Goal: Information Seeking & Learning: Compare options

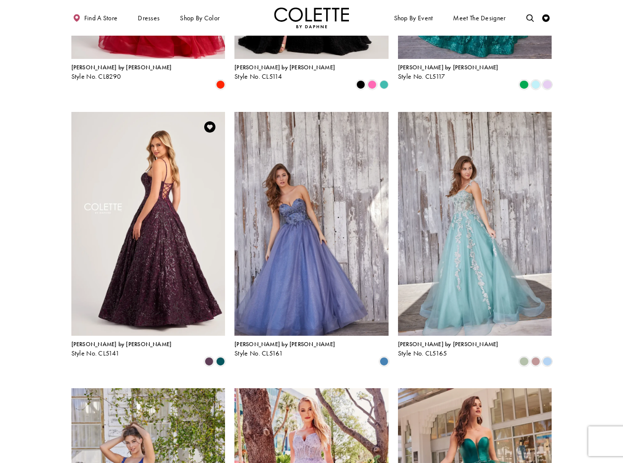
click at [142, 157] on img "Visit Colette by Daphne Style No. CL5141 Page" at bounding box center [148, 224] width 154 height 224
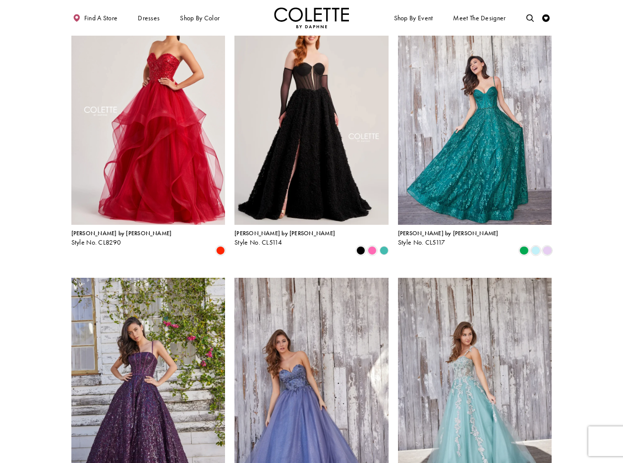
scroll to position [52, 0]
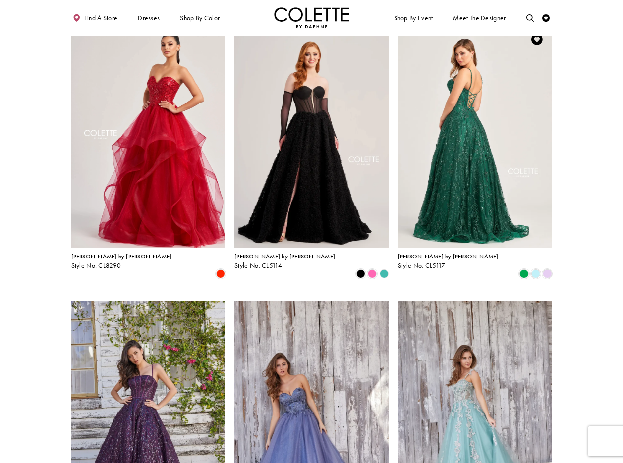
click at [464, 131] on img "Visit Colette by Daphne Style No. CL5117 Page" at bounding box center [475, 136] width 154 height 224
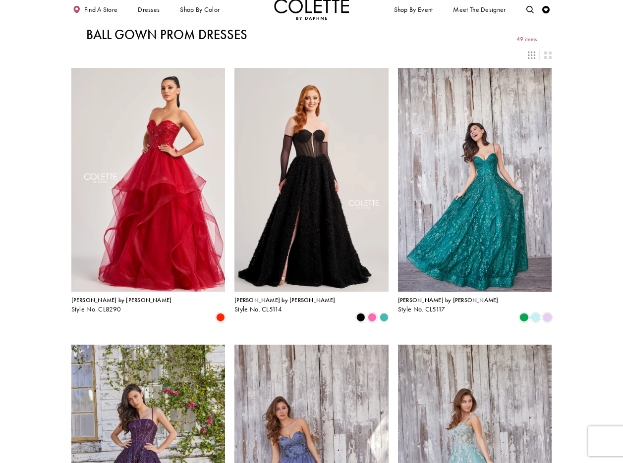
scroll to position [0, 0]
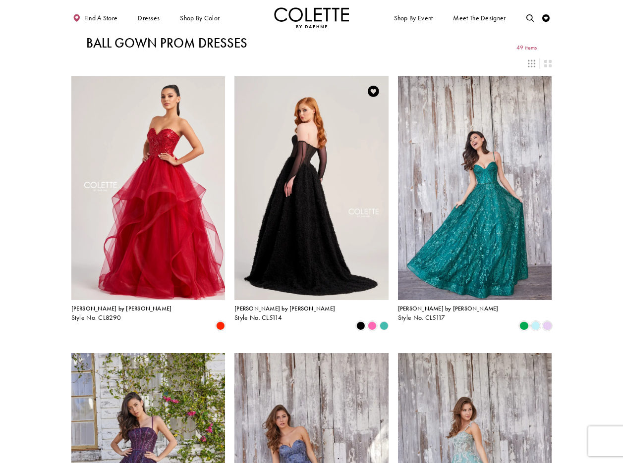
click at [316, 138] on img "Visit Colette by Daphne Style No. CL5114 Page" at bounding box center [311, 188] width 154 height 224
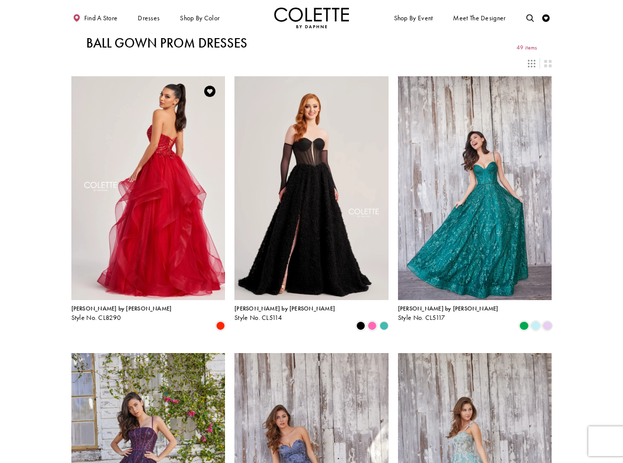
click at [159, 120] on img "Visit Colette by Daphne Style No. CL8290 Page" at bounding box center [148, 188] width 154 height 224
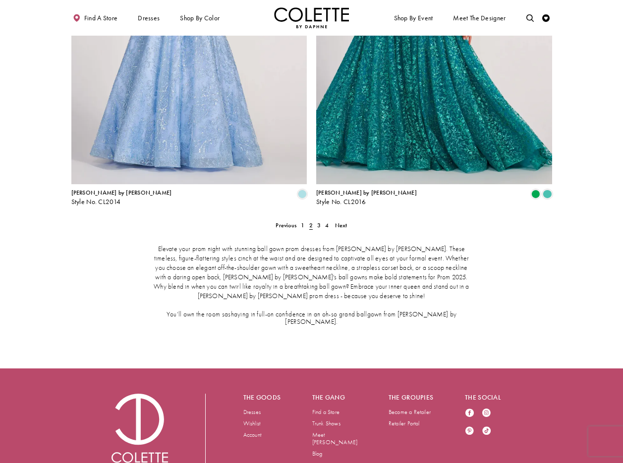
scroll to position [1342, 0]
click at [304, 221] on span "1" at bounding box center [302, 225] width 3 height 8
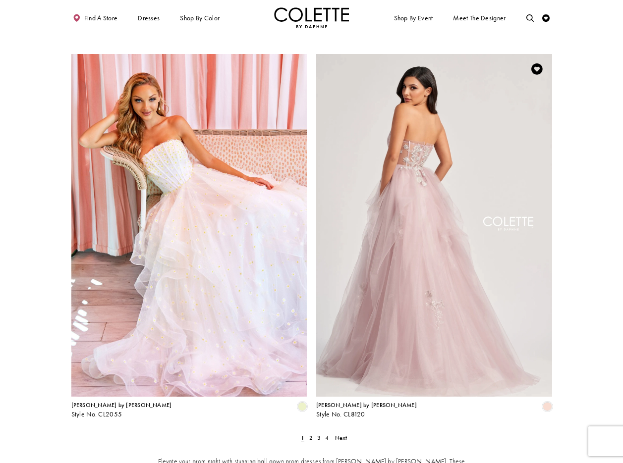
scroll to position [1126, 0]
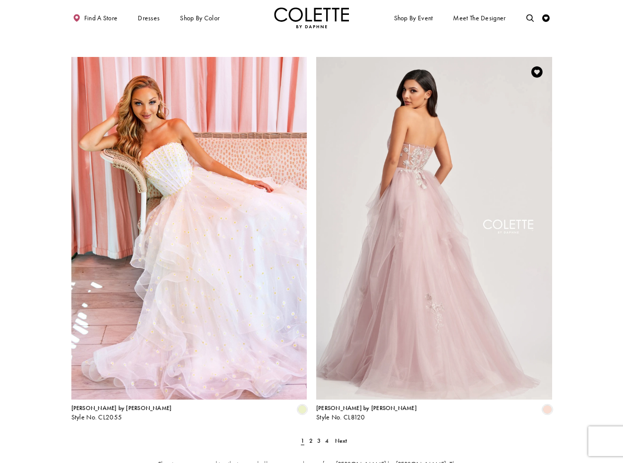
click at [412, 164] on img "Visit Colette by Daphne Style No. CL8120 Page" at bounding box center [434, 228] width 236 height 343
click at [429, 216] on img "Visit Colette by Daphne Style No. CL8120 Page" at bounding box center [434, 228] width 236 height 343
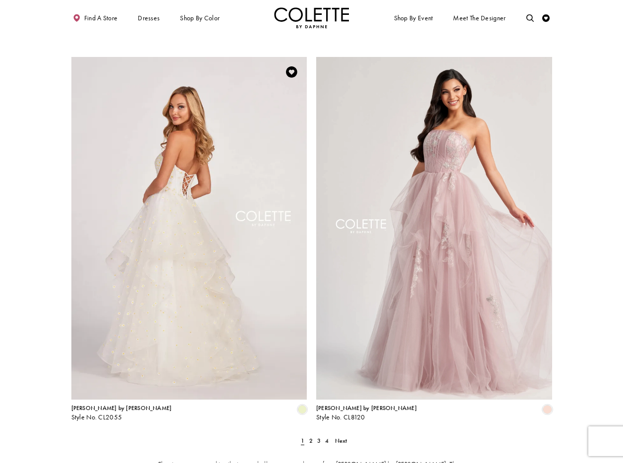
click at [199, 161] on img "Visit Colette by Daphne Style No. CL2055 Page" at bounding box center [189, 228] width 236 height 343
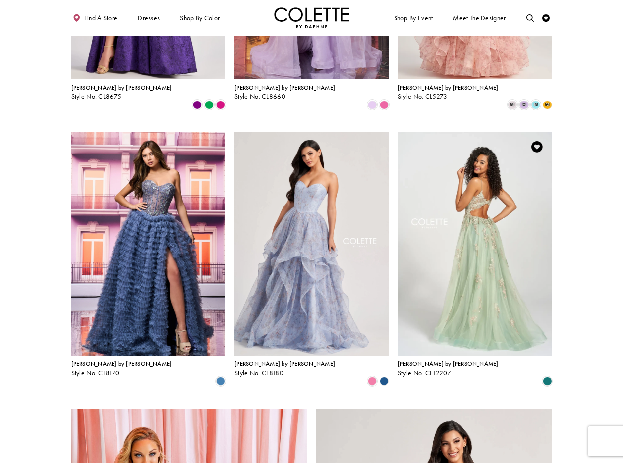
scroll to position [771, 0]
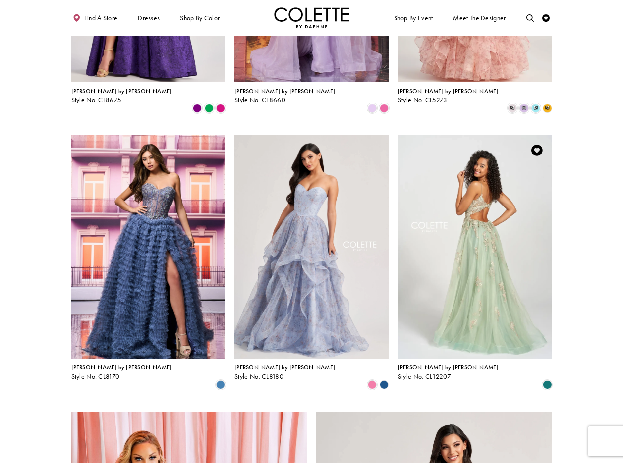
click at [461, 163] on img "Visit Colette by Daphne Style No. CL12207 Page" at bounding box center [475, 247] width 154 height 224
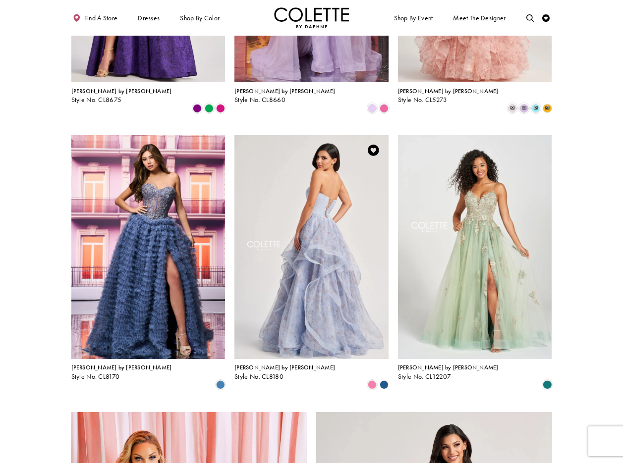
click at [299, 149] on img "Visit Colette by Daphne Style No. CL8180 Page" at bounding box center [311, 247] width 154 height 224
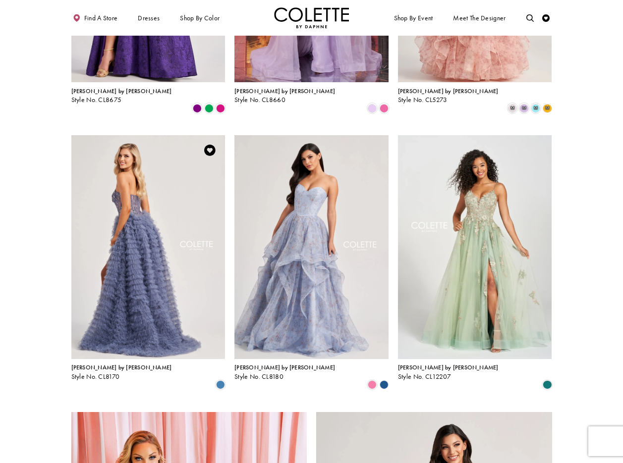
click at [154, 161] on img "Visit Colette by Daphne Style No. CL8170 Page" at bounding box center [148, 247] width 154 height 224
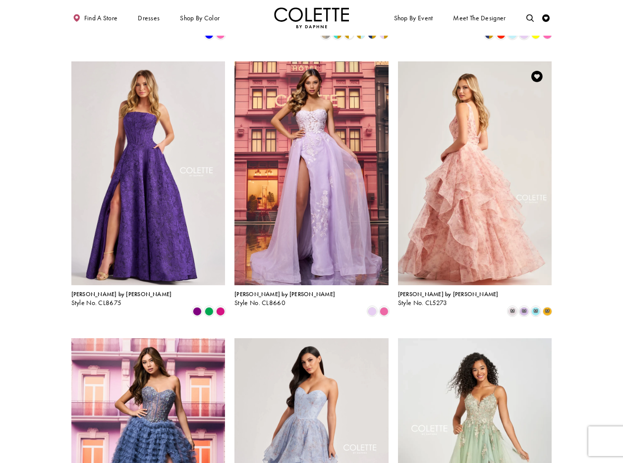
scroll to position [567, 0]
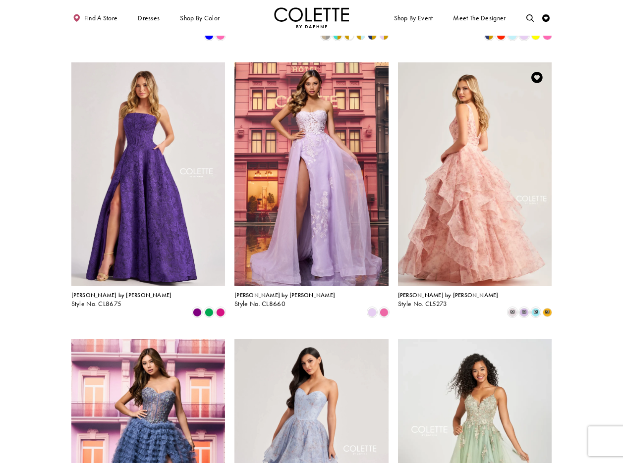
click at [462, 113] on img "Visit Colette by Daphne Style No. CL5273 Page" at bounding box center [475, 174] width 154 height 224
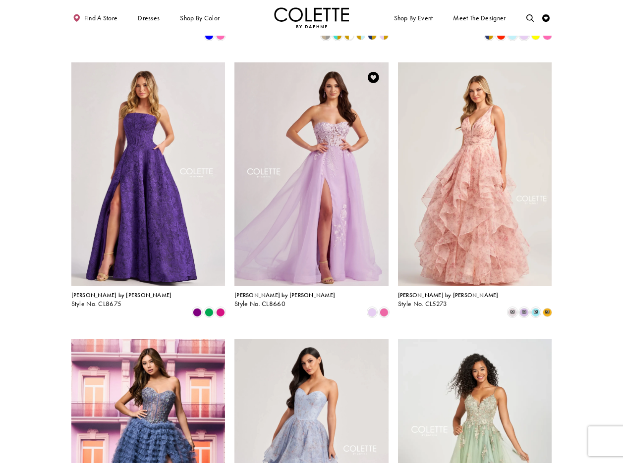
click at [322, 146] on img "Visit Colette by Daphne Style No. CL8660 Page" at bounding box center [311, 174] width 154 height 224
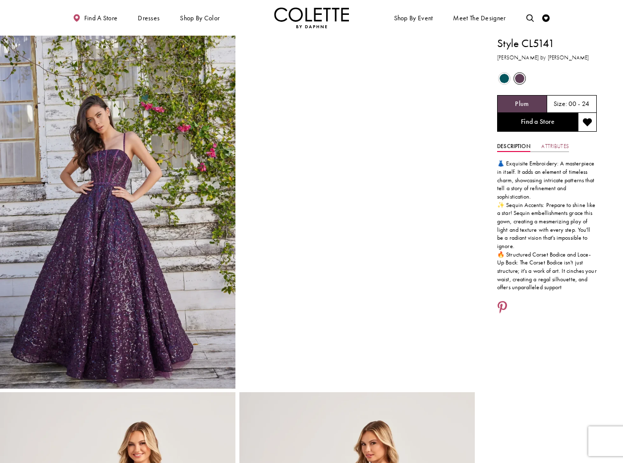
click at [557, 147] on link "Attributes" at bounding box center [554, 146] width 27 height 11
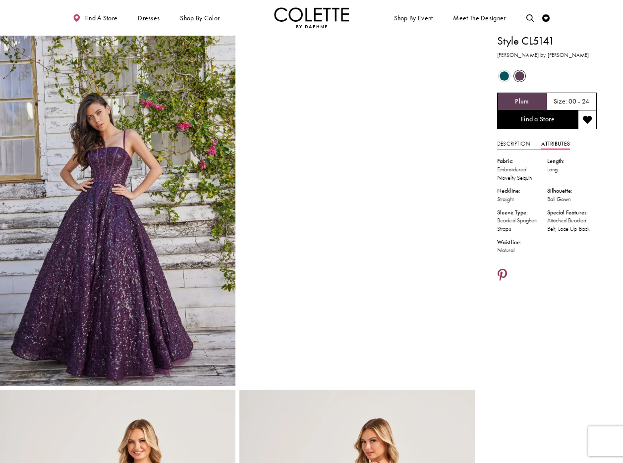
click at [504, 271] on icon "Share using Pinterest - Opens in new tab" at bounding box center [501, 275] width 9 height 13
click at [504, 275] on icon "Share using Pinterest - Opens in new tab" at bounding box center [501, 275] width 9 height 13
click at [505, 273] on icon "Share using Pinterest - Opens in new tab" at bounding box center [501, 275] width 9 height 13
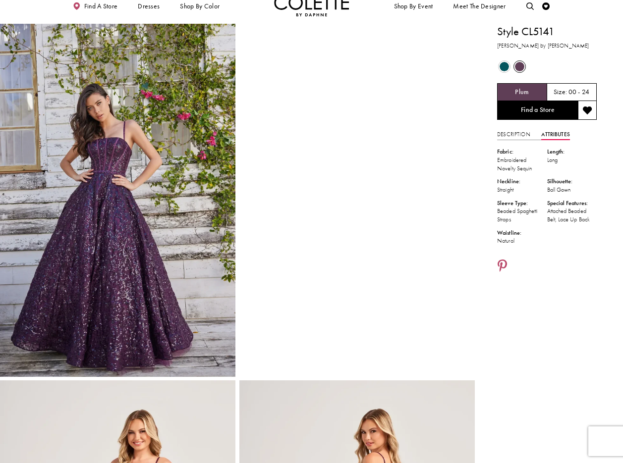
scroll to position [0, 0]
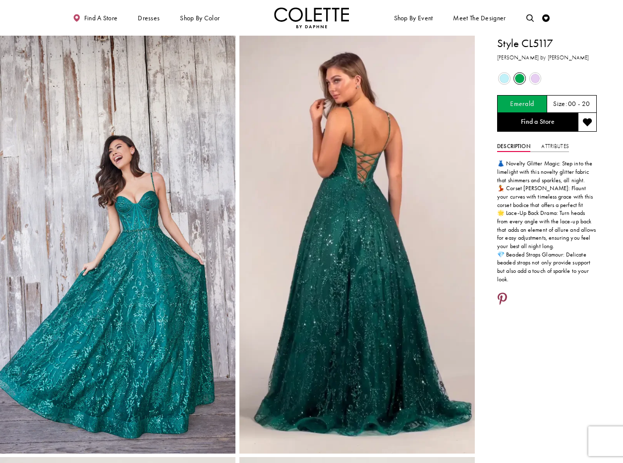
click at [501, 296] on icon "Share using Pinterest - Opens in new tab" at bounding box center [501, 299] width 9 height 13
click at [560, 146] on link "Attributes" at bounding box center [554, 146] width 27 height 11
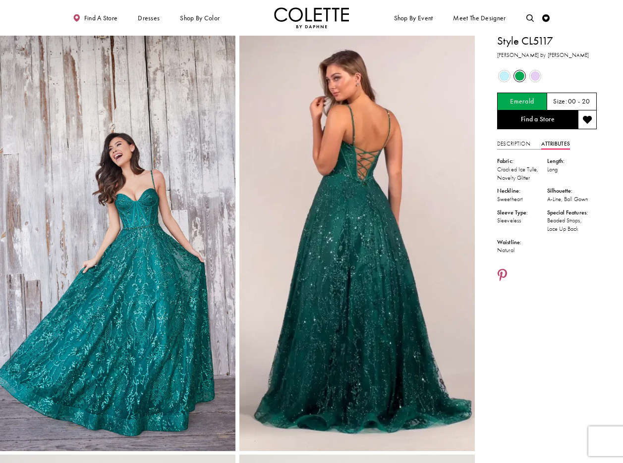
scroll to position [3, 0]
click at [502, 270] on icon "Share using Pinterest - Opens in new tab" at bounding box center [501, 275] width 9 height 13
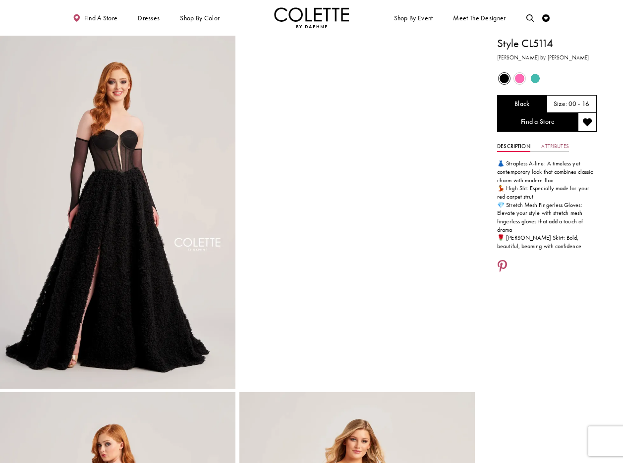
click at [554, 146] on link "Attributes" at bounding box center [554, 146] width 27 height 11
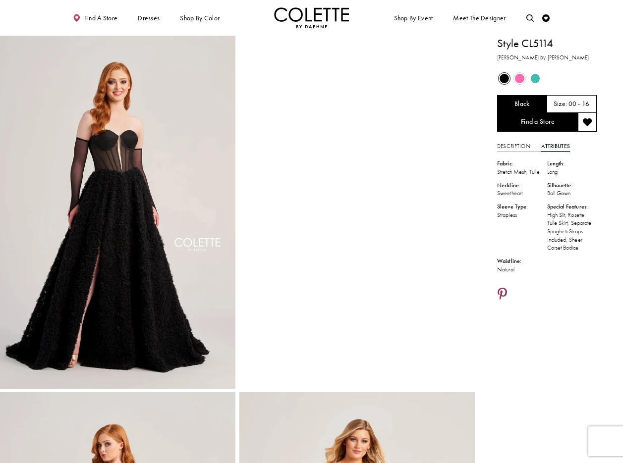
click at [502, 297] on icon "Share using Pinterest - Opens in new tab" at bounding box center [501, 294] width 9 height 13
click at [503, 298] on icon "Share using Pinterest - Opens in new tab" at bounding box center [501, 294] width 9 height 13
click at [503, 300] on icon "Share using Pinterest - Opens in new tab" at bounding box center [501, 294] width 9 height 13
click at [500, 300] on icon "Share using Pinterest - Opens in new tab" at bounding box center [501, 294] width 9 height 13
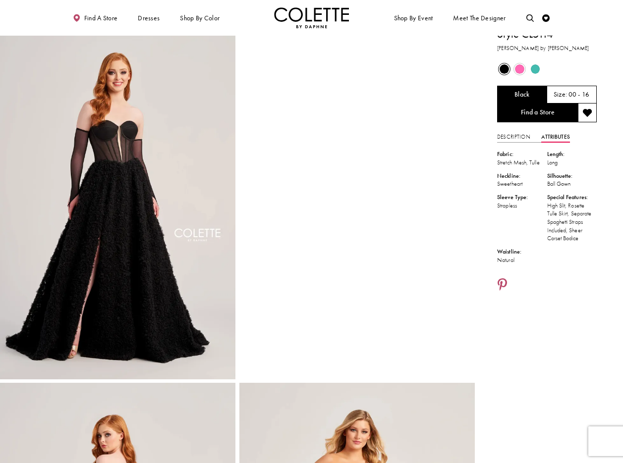
scroll to position [11, 0]
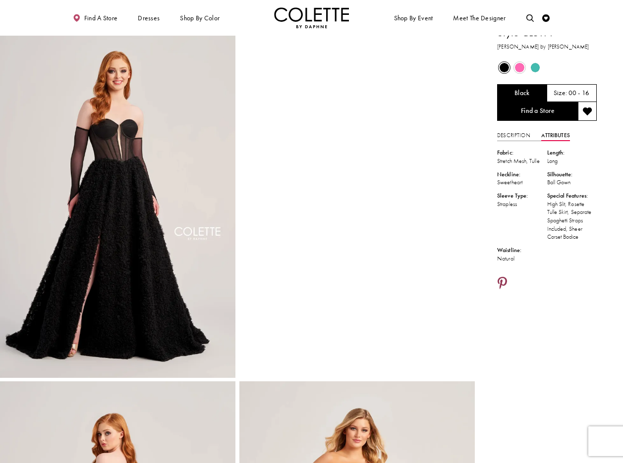
click at [502, 288] on icon "Share using Pinterest - Opens in new tab" at bounding box center [501, 283] width 9 height 13
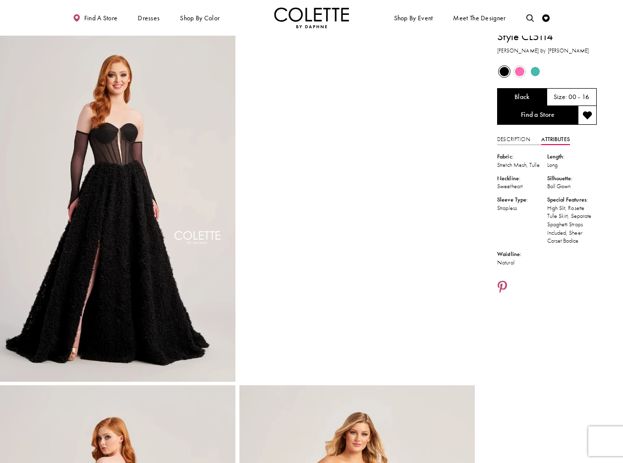
scroll to position [6, 0]
click at [503, 295] on icon "Share using Pinterest - Opens in new tab" at bounding box center [501, 288] width 9 height 13
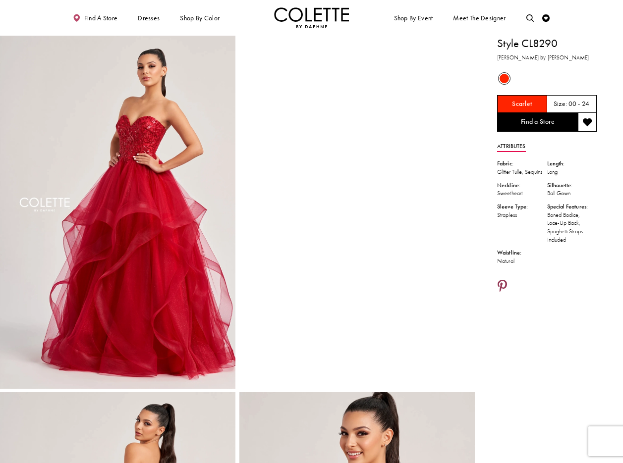
click at [503, 293] on icon "Share using Pinterest - Opens in new tab" at bounding box center [501, 286] width 9 height 13
click at [503, 291] on icon "Share using Pinterest - Opens in new tab" at bounding box center [501, 286] width 9 height 13
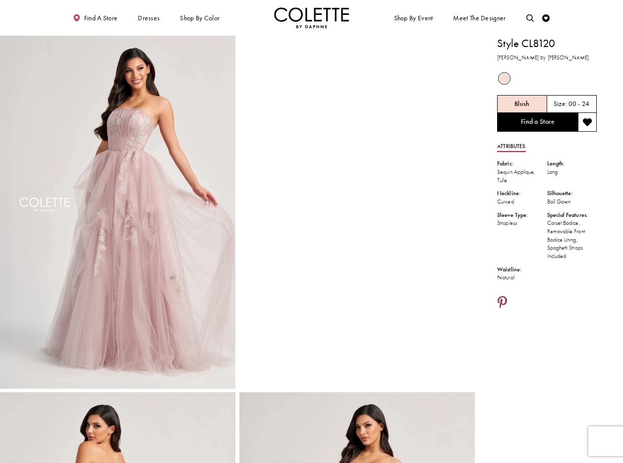
click at [501, 300] on icon "Share using Pinterest - Opens in new tab" at bounding box center [501, 303] width 9 height 13
click at [504, 301] on icon "Share using Pinterest - Opens in new tab" at bounding box center [501, 303] width 9 height 13
click at [506, 301] on icon "Share using Pinterest - Opens in new tab" at bounding box center [501, 303] width 9 height 13
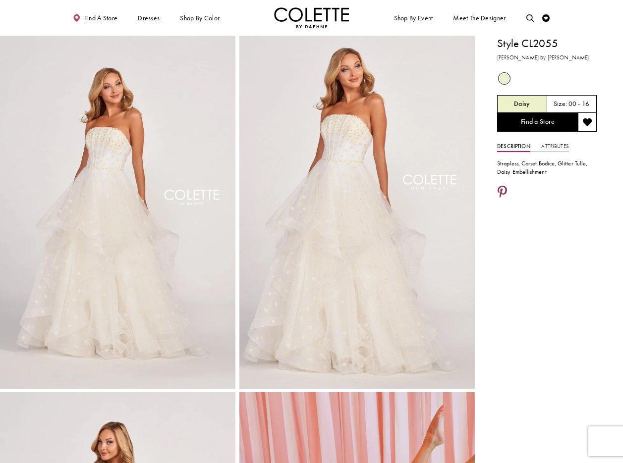
click at [505, 189] on icon "Share using Pinterest - Opens in new tab" at bounding box center [501, 192] width 9 height 13
click at [504, 190] on icon "Share using Pinterest - Opens in new tab" at bounding box center [501, 192] width 9 height 13
click at [502, 190] on icon "Share using Pinterest - Opens in new tab" at bounding box center [501, 192] width 9 height 13
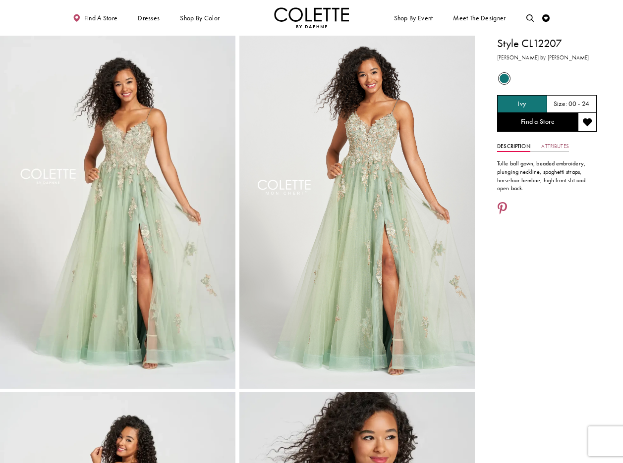
click at [560, 143] on link "Attributes" at bounding box center [554, 146] width 27 height 11
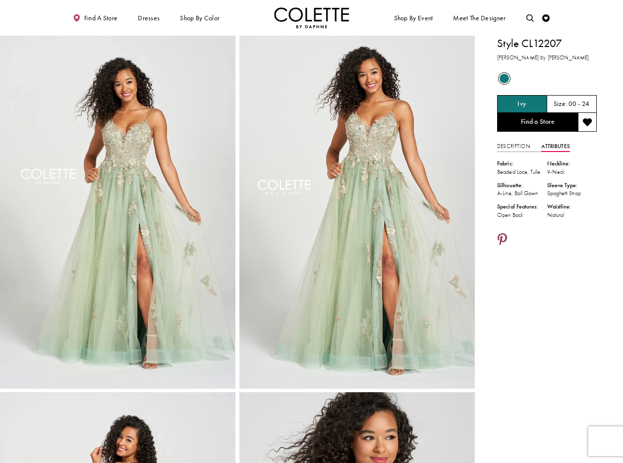
click at [504, 239] on icon "Share using Pinterest - Opens in new tab" at bounding box center [501, 240] width 9 height 13
click at [500, 237] on icon "Share using Pinterest - Opens in new tab" at bounding box center [501, 240] width 9 height 13
drag, startPoint x: 507, startPoint y: 42, endPoint x: 574, endPoint y: 46, distance: 67.5
copy h1 "Style CL12207"
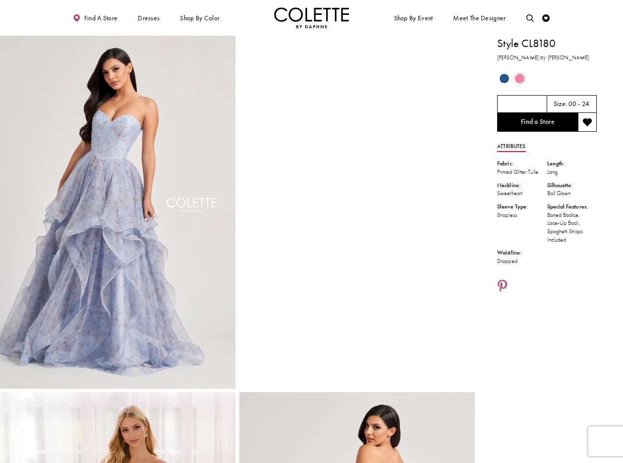
click at [504, 285] on icon "Share using Pinterest - Opens in new tab" at bounding box center [501, 286] width 9 height 13
click at [506, 286] on icon "Share using Pinterest - Opens in new tab" at bounding box center [501, 286] width 9 height 13
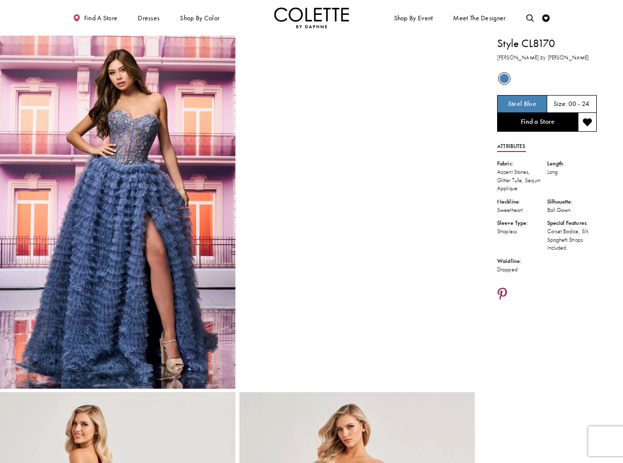
click at [502, 291] on icon "Share using Pinterest - Opens in new tab" at bounding box center [501, 294] width 9 height 13
click at [505, 291] on icon "Share using Pinterest - Opens in new tab" at bounding box center [501, 294] width 9 height 13
click at [503, 292] on icon "Share using Pinterest - Opens in new tab" at bounding box center [501, 294] width 9 height 13
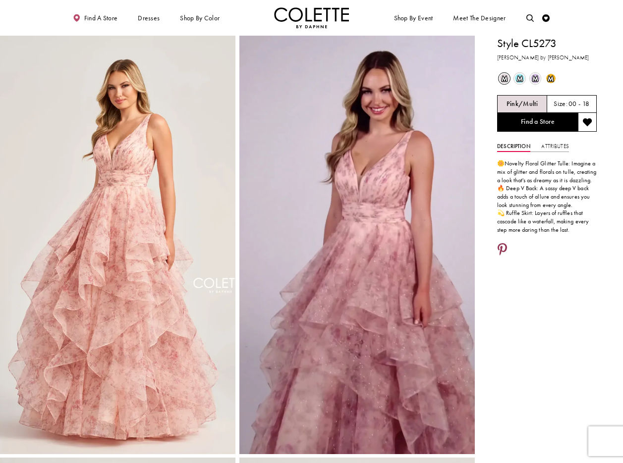
click at [500, 246] on icon "Share using Pinterest - Opens in new tab" at bounding box center [501, 250] width 9 height 13
click at [498, 245] on icon "Share using Pinterest - Opens in new tab" at bounding box center [501, 250] width 9 height 13
click at [502, 248] on icon "Share using Pinterest - Opens in new tab" at bounding box center [501, 250] width 9 height 13
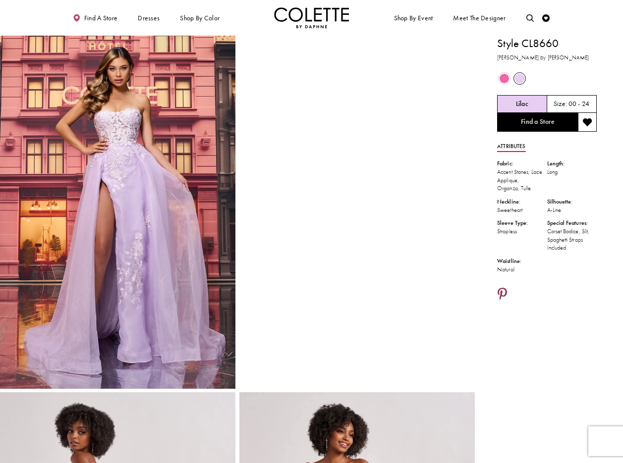
click at [504, 292] on icon "Share using Pinterest - Opens in new tab" at bounding box center [501, 294] width 9 height 13
click at [502, 293] on icon "Share using Pinterest - Opens in new tab" at bounding box center [501, 294] width 9 height 13
